Goal: Task Accomplishment & Management: Use online tool/utility

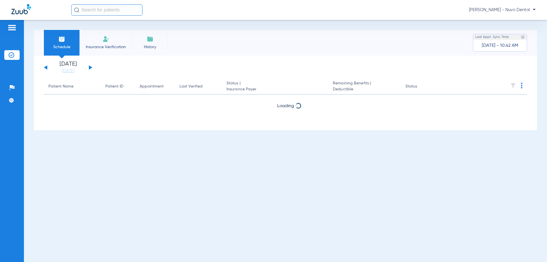
click at [104, 11] on input "text" at bounding box center [106, 9] width 71 height 11
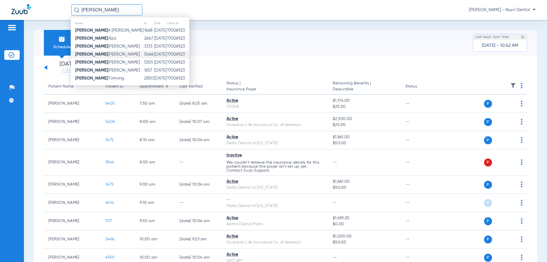
type input "roberto"
click at [109, 56] on td "Roberto Leon" at bounding box center [107, 54] width 73 height 8
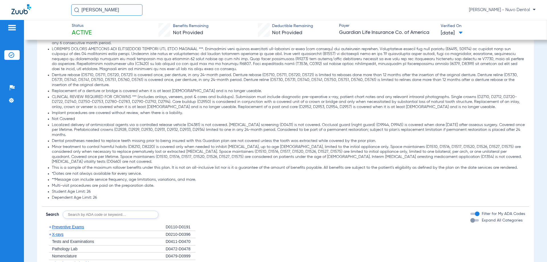
scroll to position [541, 0]
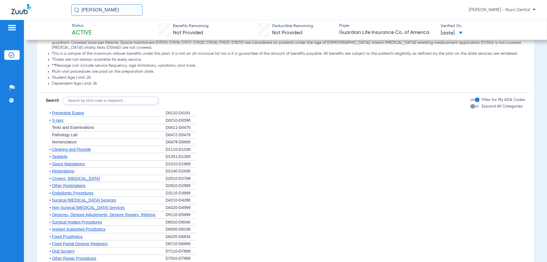
click at [89, 97] on input "text" at bounding box center [111, 101] width 96 height 8
type input "D4341"
click at [179, 97] on button "Search" at bounding box center [179, 101] width 23 height 8
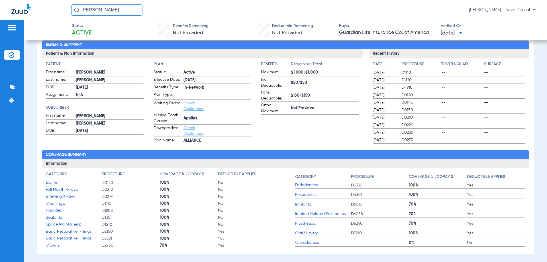
scroll to position [0, 0]
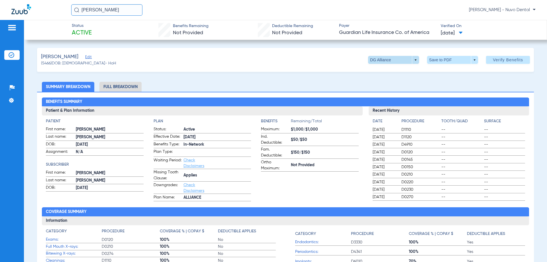
click at [392, 56] on span at bounding box center [394, 60] width 14 height 14
click at [390, 83] on span "DG Preferred" at bounding box center [385, 83] width 32 height 4
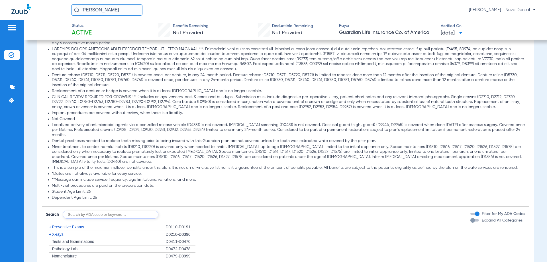
scroll to position [399, 0]
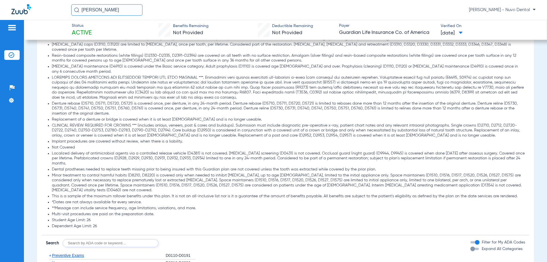
click at [95, 239] on input "text" at bounding box center [111, 243] width 96 height 8
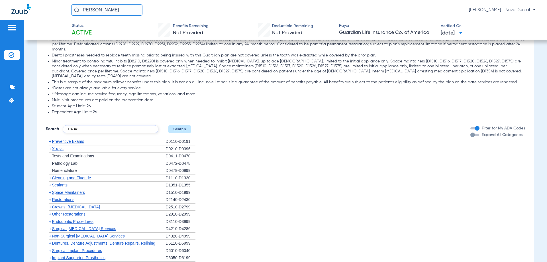
type input "D4341"
click at [176, 125] on button "Search" at bounding box center [179, 129] width 23 height 8
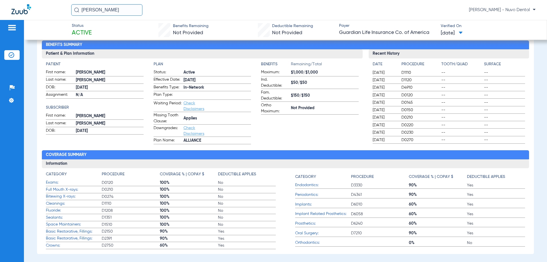
scroll to position [0, 0]
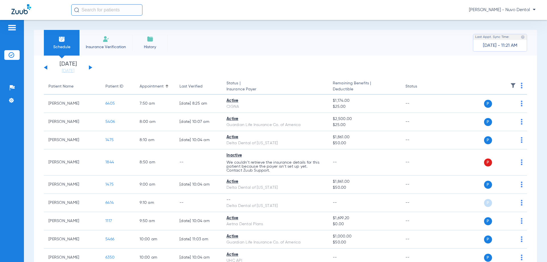
click at [98, 7] on input "text" at bounding box center [106, 9] width 71 height 11
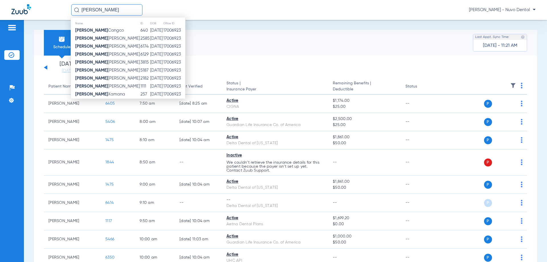
click at [130, 10] on input "[PERSON_NAME]" at bounding box center [106, 9] width 71 height 11
type input "[PERSON_NAME]"
click at [112, 45] on td "[PERSON_NAME]" at bounding box center [105, 46] width 69 height 8
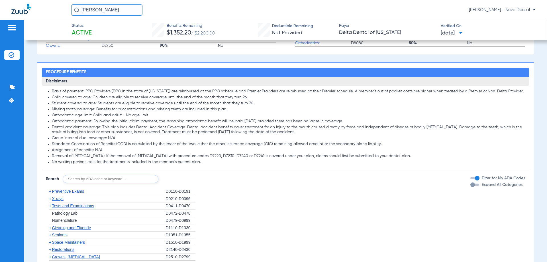
scroll to position [313, 0]
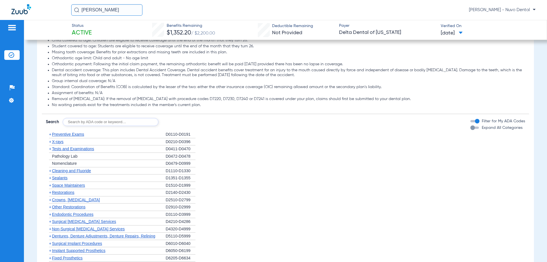
click at [91, 121] on input "text" at bounding box center [111, 122] width 96 height 8
type input "D0120, D1110, D1208"
click at [180, 118] on button "Search" at bounding box center [179, 122] width 23 height 8
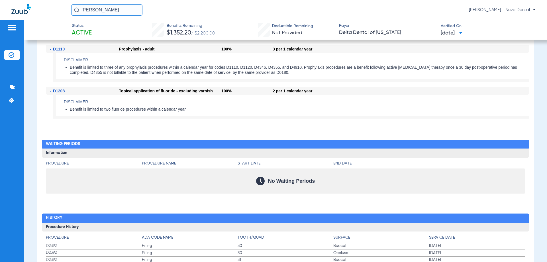
scroll to position [370, 0]
